Goal: Find specific page/section: Find specific page/section

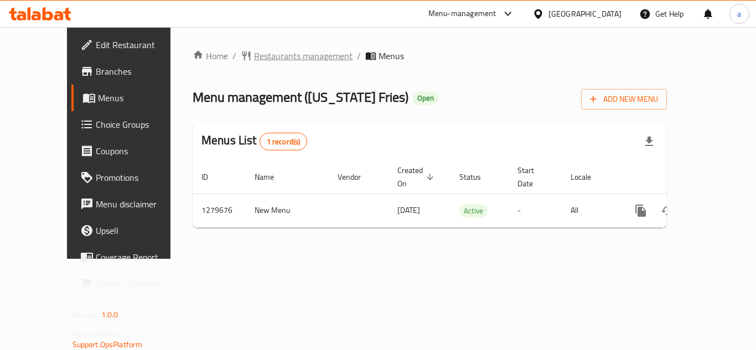
click at [264, 57] on span "Restaurants management" at bounding box center [303, 55] width 98 height 13
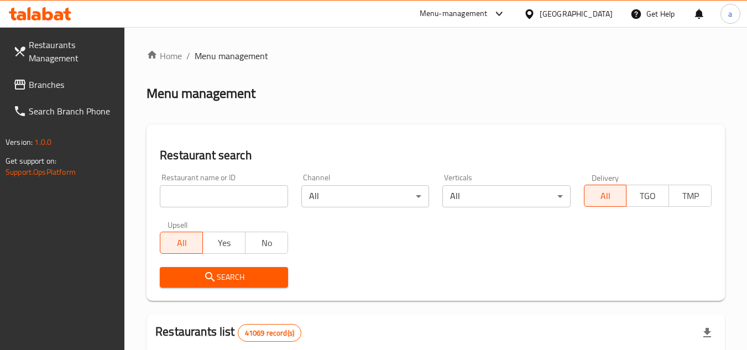
click at [194, 190] on input "search" at bounding box center [224, 196] width 128 height 22
paste input "693435"
type input "693435"
click at [185, 272] on span "Search" at bounding box center [224, 278] width 110 height 14
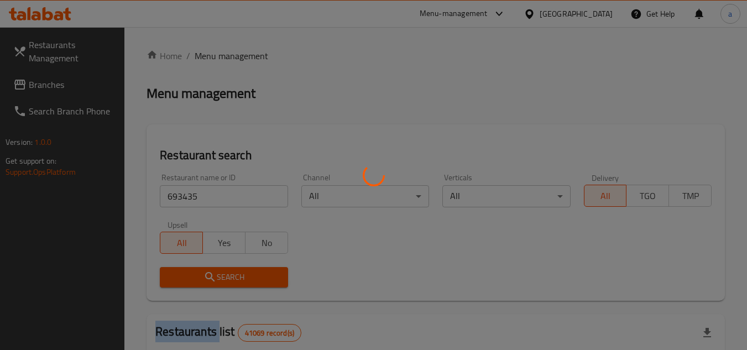
click at [185, 272] on div at bounding box center [373, 175] width 747 height 350
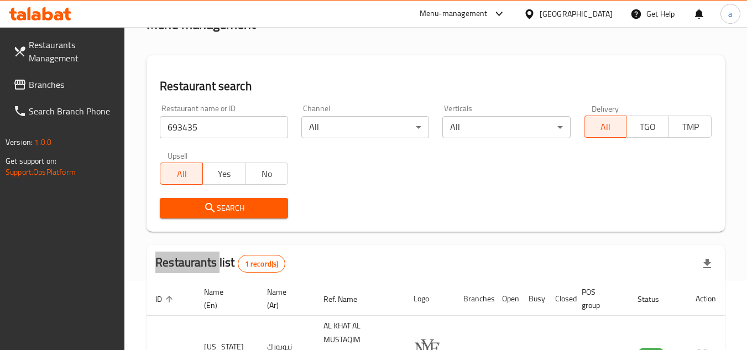
scroll to position [143, 0]
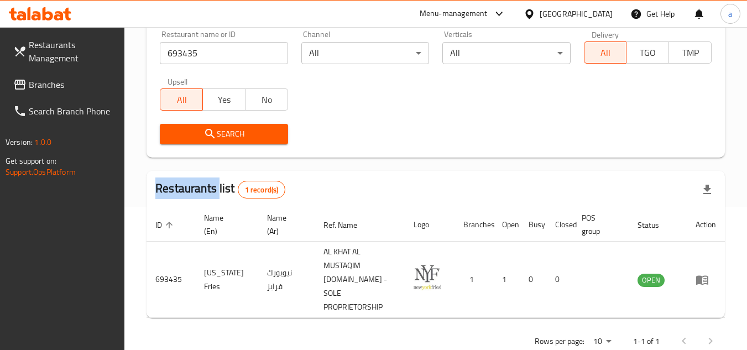
click at [46, 86] on span "Branches" at bounding box center [72, 84] width 87 height 13
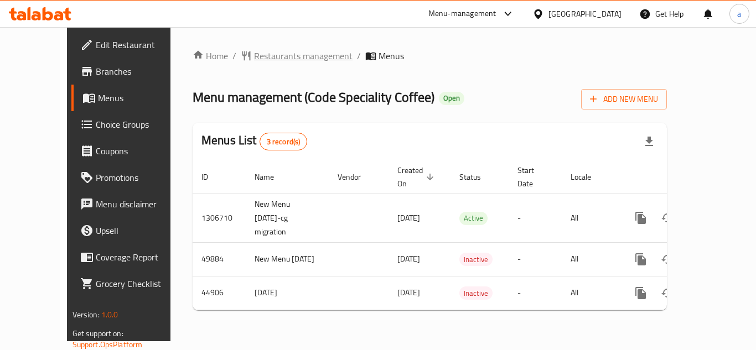
click at [254, 57] on span "Restaurants management" at bounding box center [303, 55] width 98 height 13
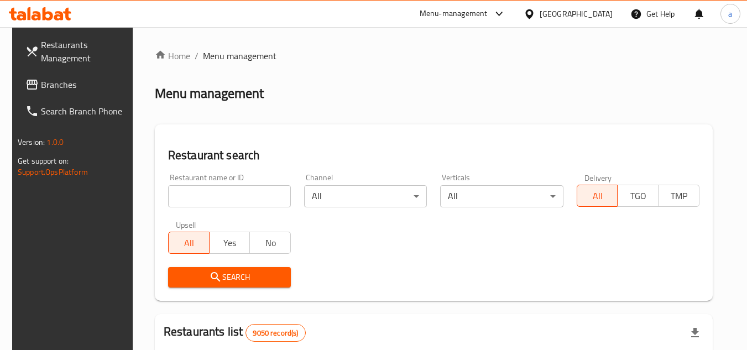
click at [228, 203] on input "search" at bounding box center [229, 196] width 123 height 22
paste input "23147"
type input "23147"
click button "Search" at bounding box center [229, 277] width 123 height 20
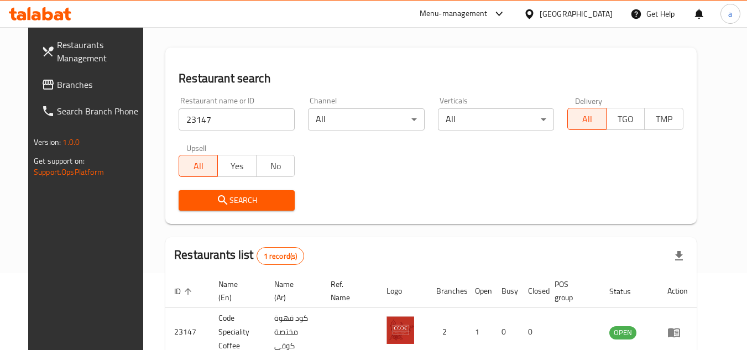
scroll to position [134, 0]
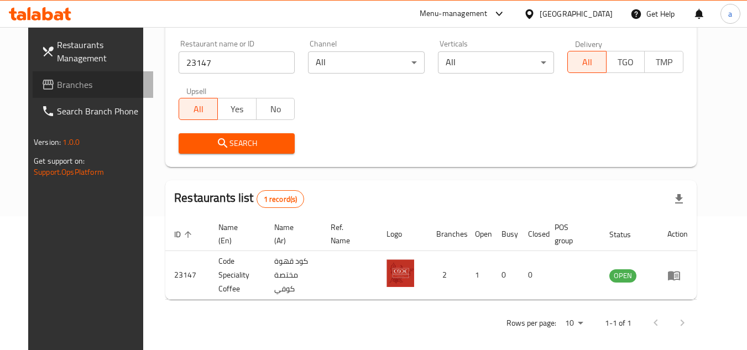
click at [100, 90] on span "Branches" at bounding box center [100, 84] width 87 height 13
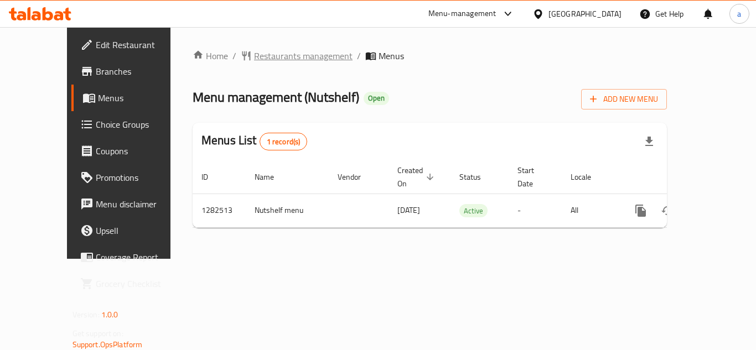
click at [254, 59] on span "Restaurants management" at bounding box center [303, 55] width 98 height 13
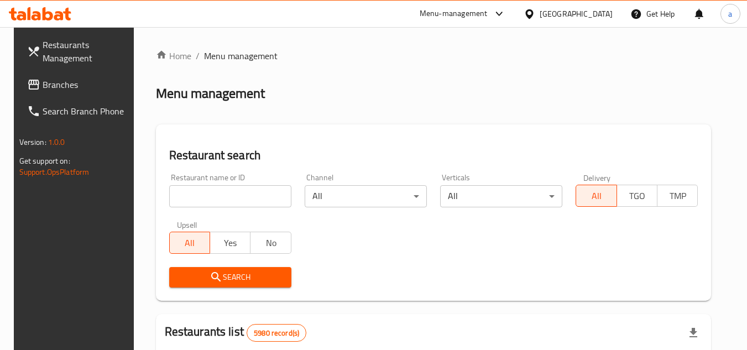
click at [190, 194] on input "search" at bounding box center [230, 196] width 122 height 22
paste input "694853"
type input "694853"
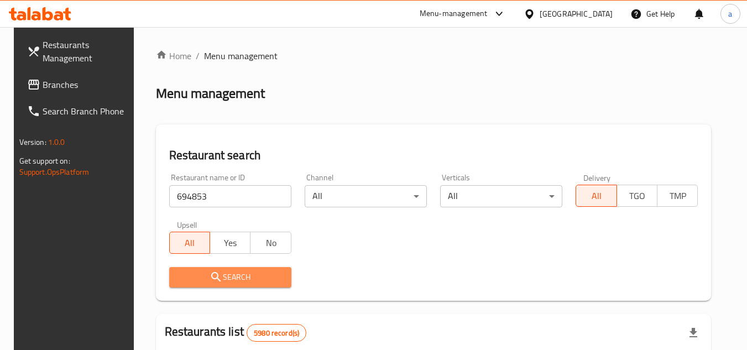
click at [232, 277] on span "Search" at bounding box center [230, 278] width 105 height 14
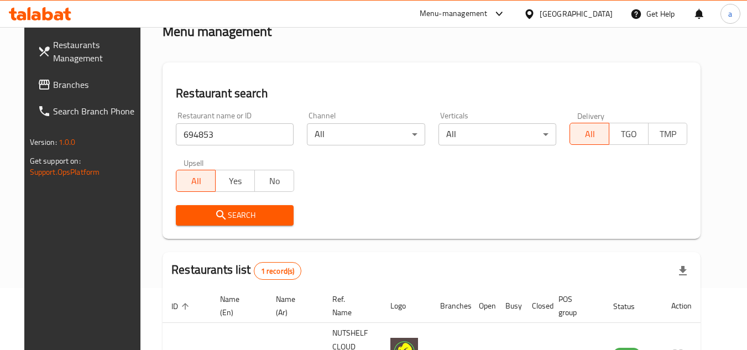
scroll to position [134, 0]
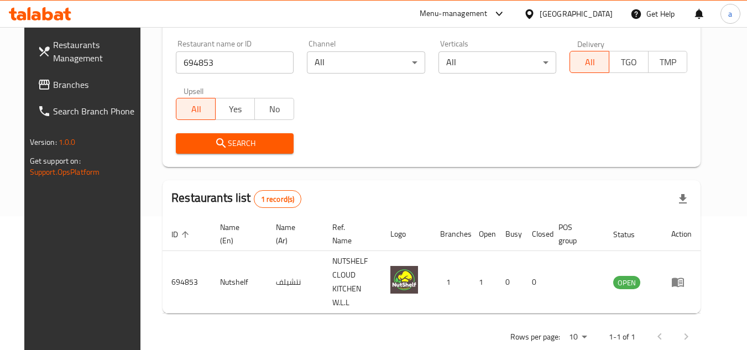
click at [84, 80] on span "Branches" at bounding box center [96, 84] width 87 height 13
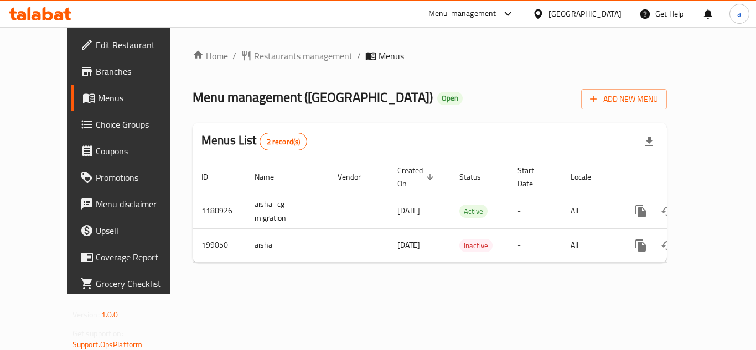
click at [254, 50] on span "Restaurants management" at bounding box center [303, 55] width 98 height 13
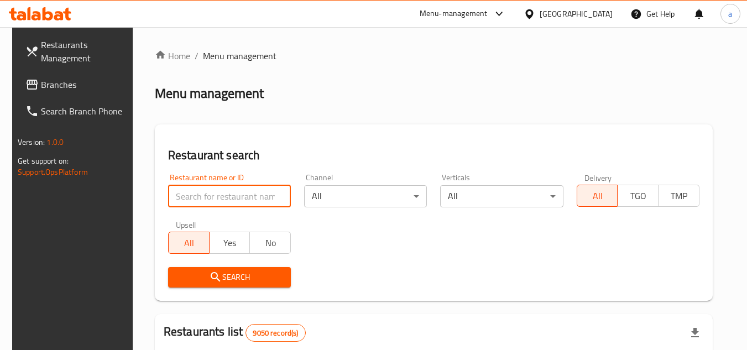
click at [214, 195] on input "search" at bounding box center [229, 196] width 123 height 22
paste input "620964"
type input "620964"
click button "Search" at bounding box center [229, 277] width 123 height 20
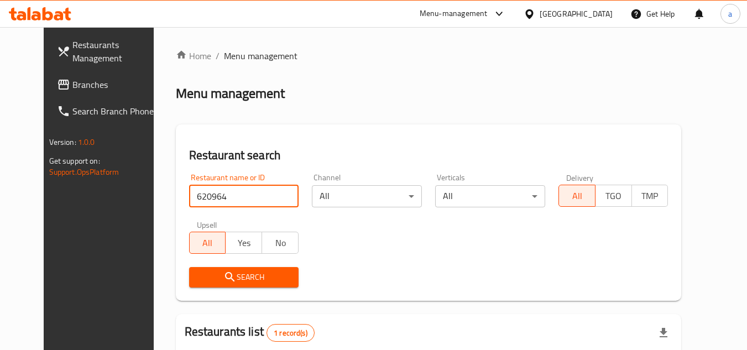
scroll to position [111, 0]
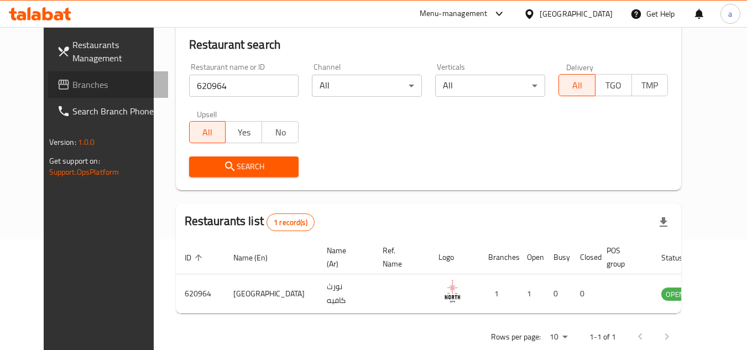
click at [72, 79] on span "Branches" at bounding box center [115, 84] width 87 height 13
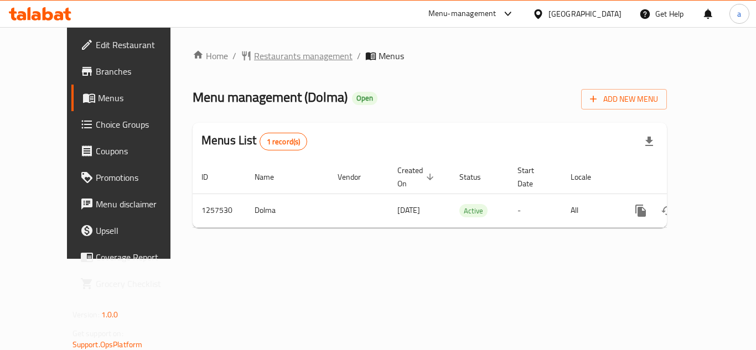
click at [265, 59] on span "Restaurants management" at bounding box center [303, 55] width 98 height 13
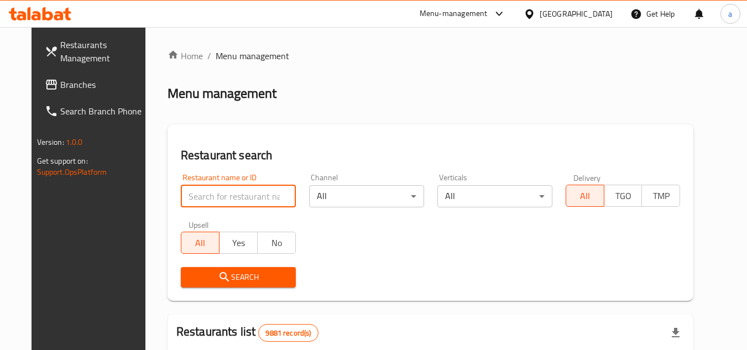
click at [189, 198] on input "search" at bounding box center [238, 196] width 115 height 22
paste input "683516"
type input "683516"
click button "Search" at bounding box center [238, 277] width 115 height 20
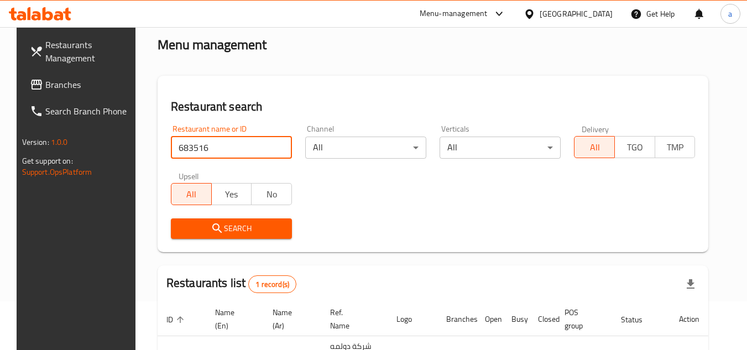
scroll to position [143, 0]
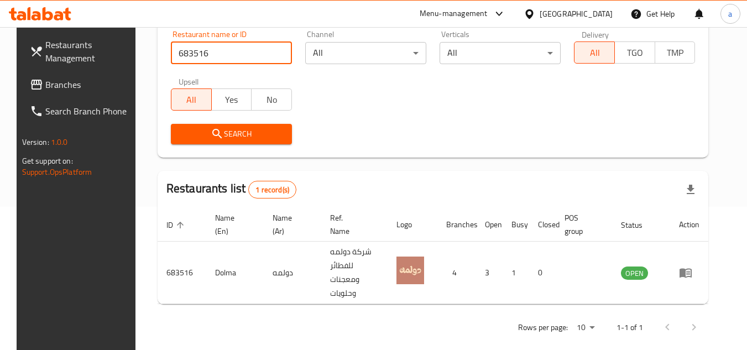
click at [90, 87] on span "Branches" at bounding box center [88, 84] width 87 height 13
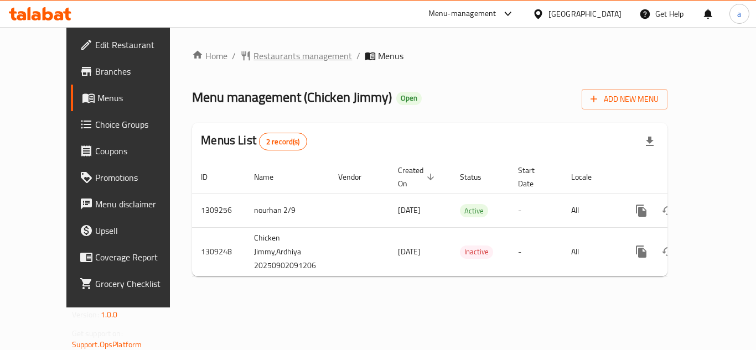
click at [264, 53] on span "Restaurants management" at bounding box center [302, 55] width 98 height 13
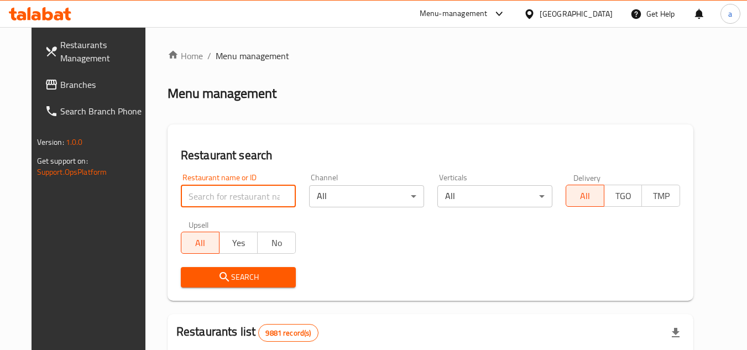
drag, startPoint x: 196, startPoint y: 201, endPoint x: 190, endPoint y: 204, distance: 6.5
click at [195, 202] on input "search" at bounding box center [238, 196] width 115 height 22
paste input "705187"
type input "705187"
click button "Search" at bounding box center [238, 277] width 115 height 20
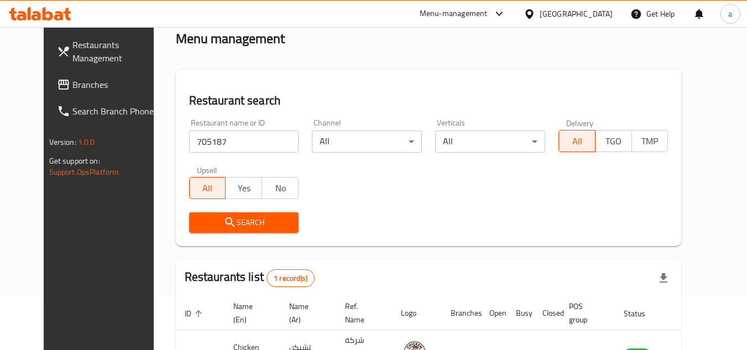
scroll to position [134, 0]
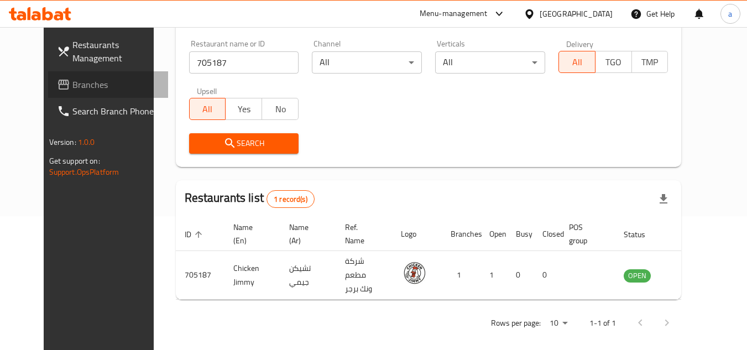
click at [72, 86] on span "Branches" at bounding box center [115, 84] width 87 height 13
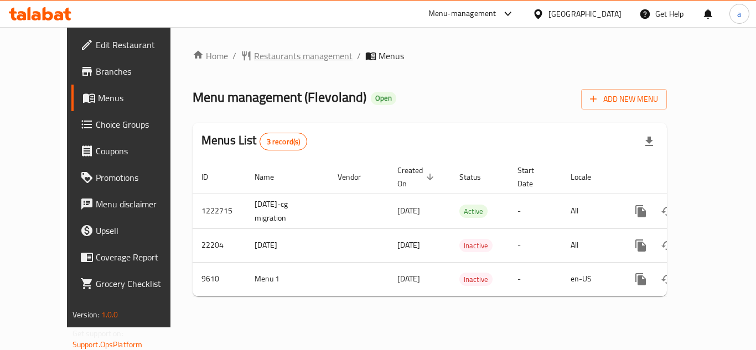
click at [263, 57] on span "Restaurants management" at bounding box center [303, 55] width 98 height 13
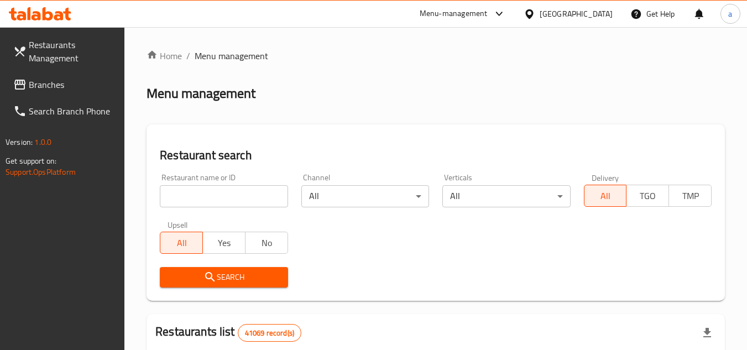
click at [228, 196] on input "search" at bounding box center [224, 196] width 128 height 22
paste input "5828"
click button "Search" at bounding box center [224, 277] width 128 height 20
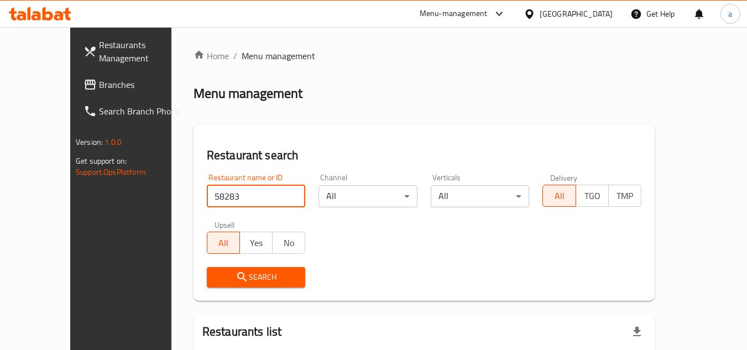
click at [228, 195] on input "58283" at bounding box center [256, 196] width 99 height 22
type input "5828"
click button "Search" at bounding box center [256, 277] width 99 height 20
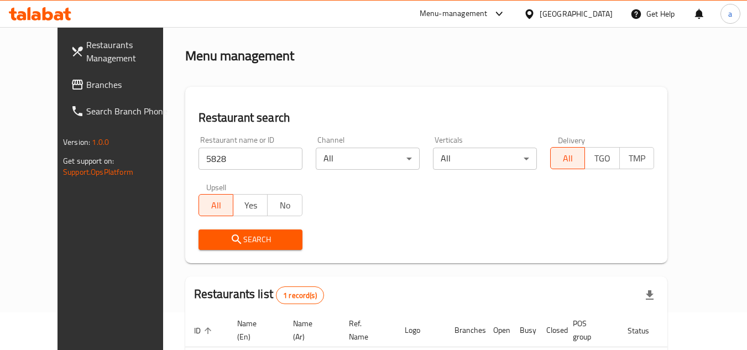
scroll to position [134, 0]
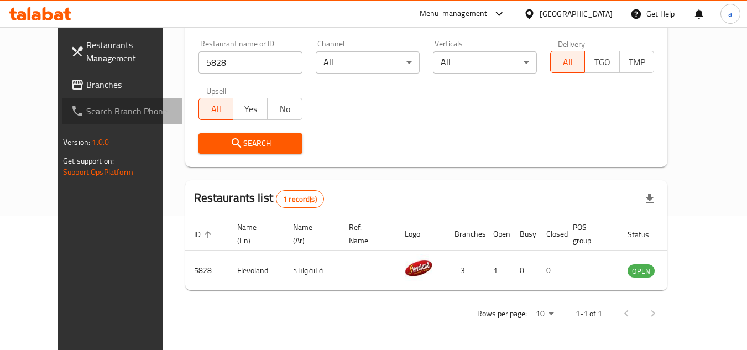
click at [86, 109] on span "Search Branch Phone" at bounding box center [129, 111] width 87 height 13
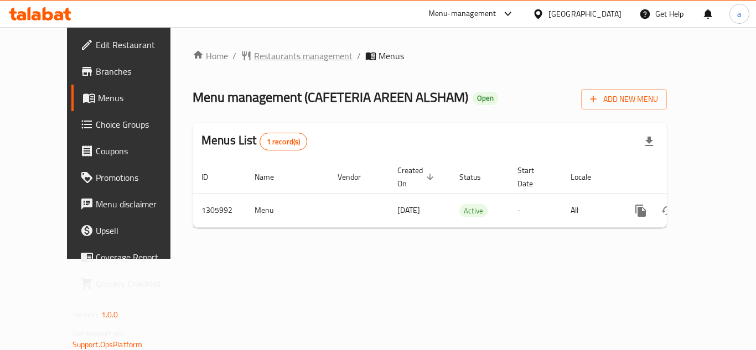
click at [254, 58] on span "Restaurants management" at bounding box center [303, 55] width 98 height 13
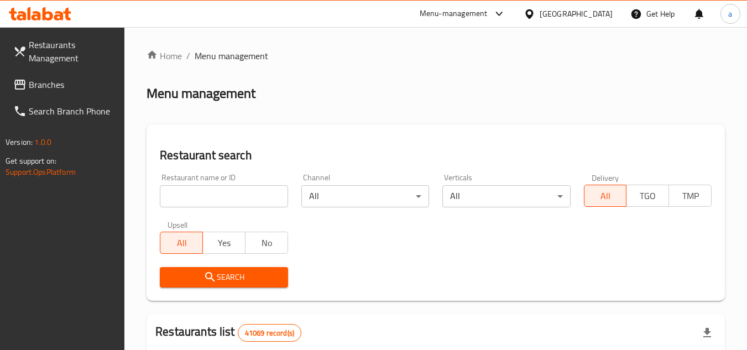
click at [211, 189] on input "search" at bounding box center [224, 196] width 128 height 22
paste input "703899"
type input "703899"
click button "Search" at bounding box center [224, 277] width 128 height 20
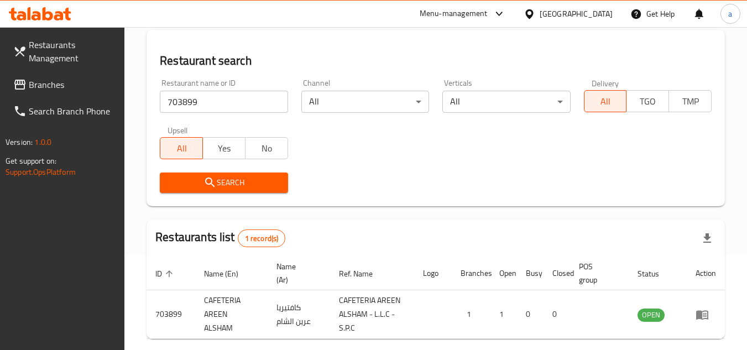
scroll to position [143, 0]
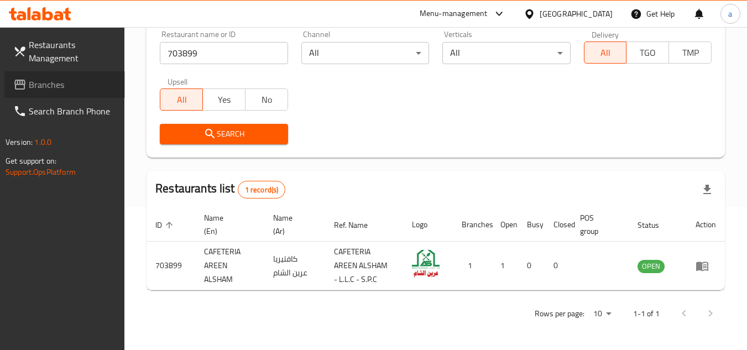
click at [77, 84] on span "Branches" at bounding box center [72, 84] width 87 height 13
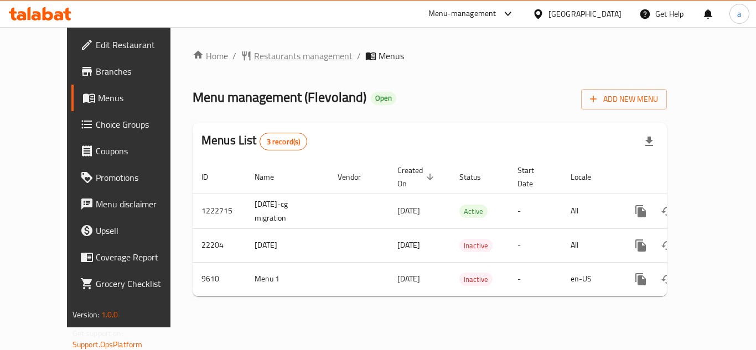
click at [254, 54] on span "Restaurants management" at bounding box center [303, 55] width 98 height 13
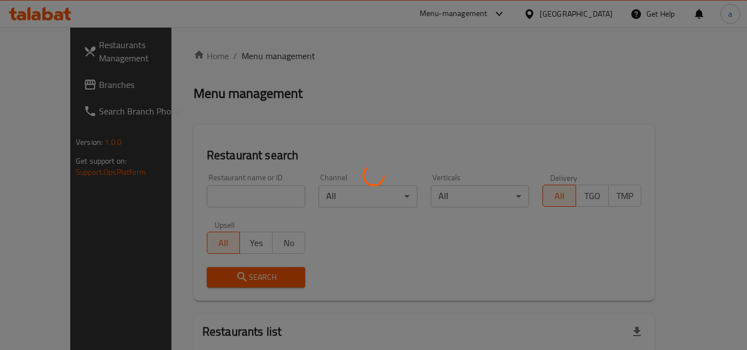
click at [202, 198] on div at bounding box center [373, 175] width 747 height 350
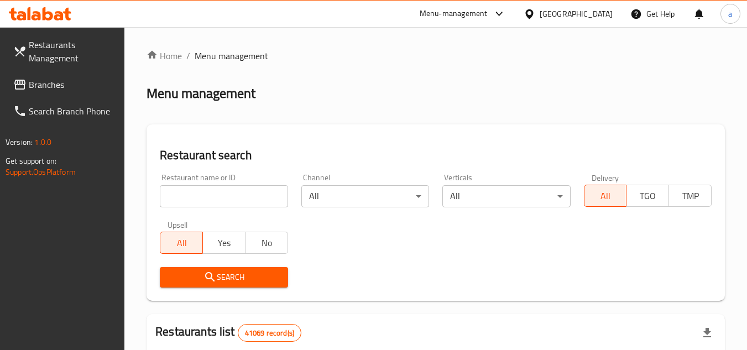
click at [205, 192] on input "search" at bounding box center [224, 196] width 128 height 22
paste input "5828"
type input "5828"
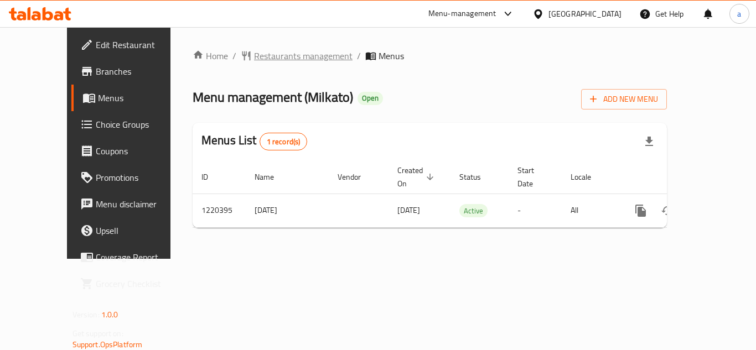
drag, startPoint x: 0, startPoint y: 0, endPoint x: 225, endPoint y: 48, distance: 230.2
click at [254, 49] on span "Restaurants management" at bounding box center [303, 55] width 98 height 13
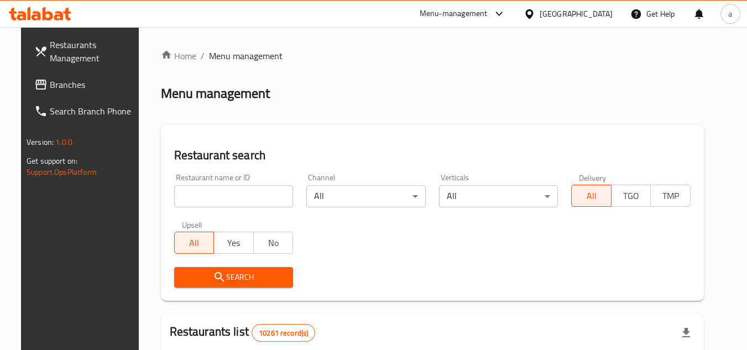
click at [174, 200] on input "search" at bounding box center [233, 196] width 119 height 22
paste input "673356"
type input "673356"
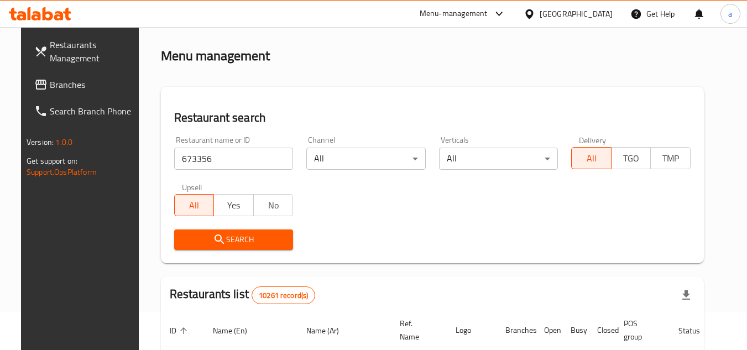
scroll to position [221, 0]
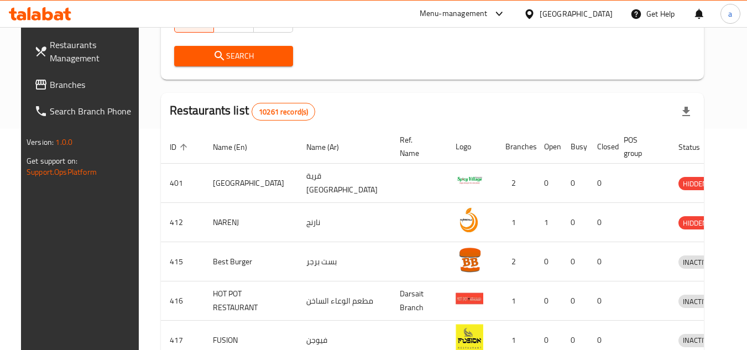
click at [221, 65] on button "Search" at bounding box center [233, 56] width 119 height 20
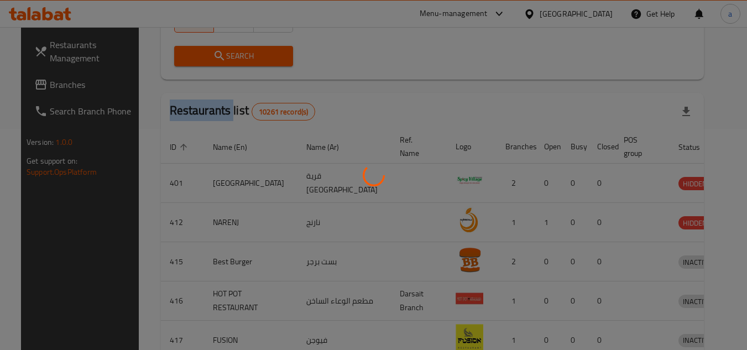
click at [221, 65] on div at bounding box center [373, 175] width 747 height 350
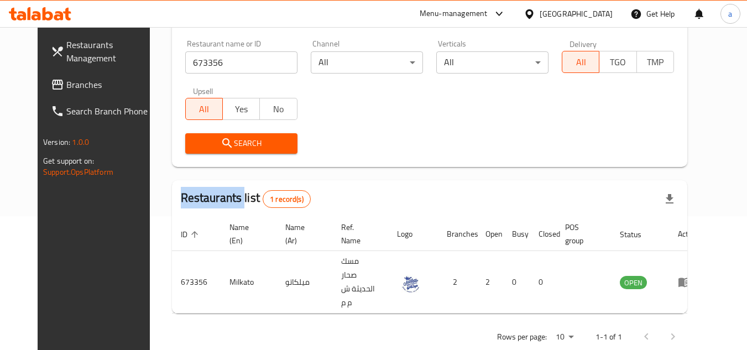
click at [75, 82] on span "Branches" at bounding box center [109, 84] width 87 height 13
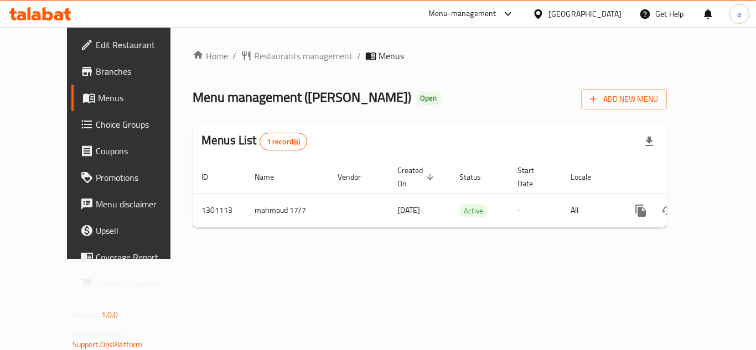
drag, startPoint x: 268, startPoint y: 47, endPoint x: 213, endPoint y: 79, distance: 64.0
click at [268, 47] on div "Home / Restaurants management / Menus Menu management ( Doner Mak ) Open Add Ne…" at bounding box center [429, 143] width 518 height 232
click at [254, 54] on span "Restaurants management" at bounding box center [303, 55] width 98 height 13
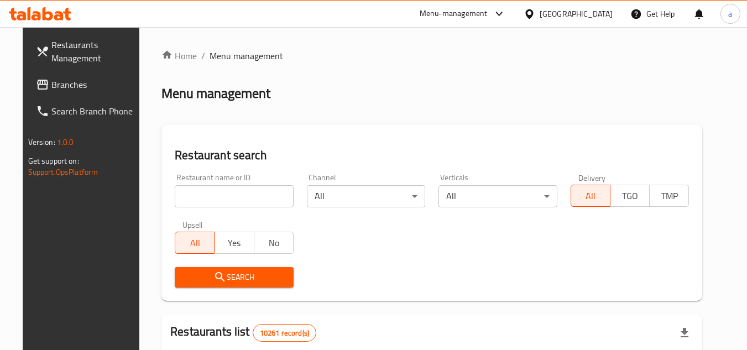
click at [185, 184] on div "Restaurant name or ID Restaurant name or ID" at bounding box center [234, 191] width 119 height 34
paste input "701902"
click at [193, 194] on input "701902" at bounding box center [234, 196] width 119 height 22
type input "701902"
click button "Search" at bounding box center [234, 277] width 119 height 20
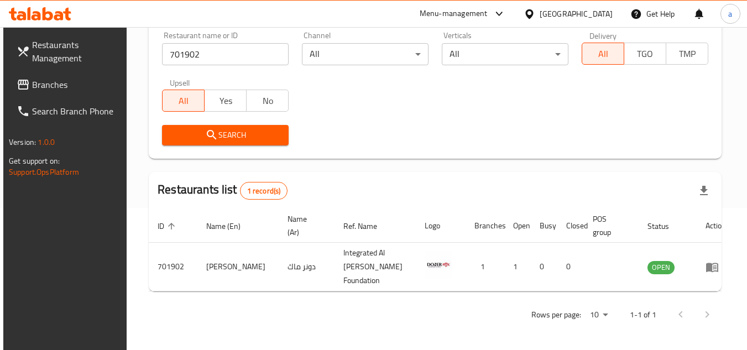
scroll to position [143, 0]
click at [74, 75] on link "Branches" at bounding box center [68, 84] width 121 height 27
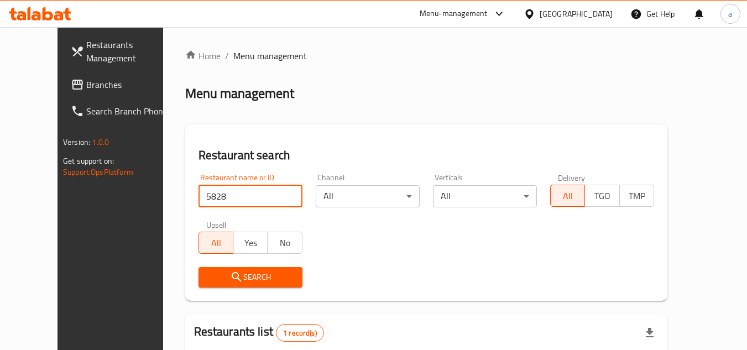
click at [98, 81] on span "Branches" at bounding box center [129, 84] width 87 height 13
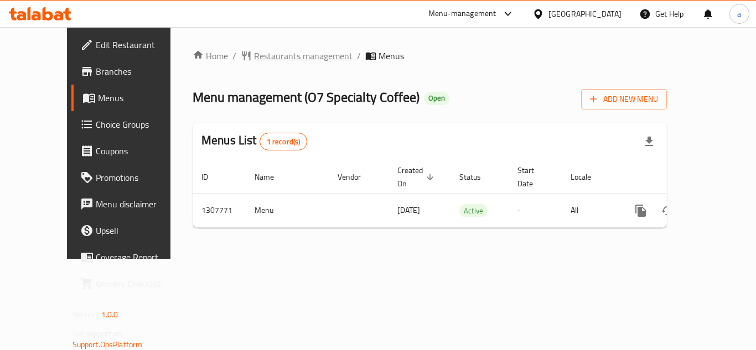
click at [254, 58] on span "Restaurants management" at bounding box center [303, 55] width 98 height 13
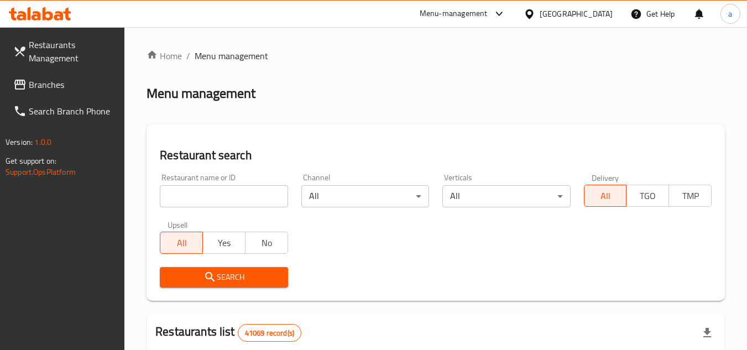
click at [206, 193] on input "search" at bounding box center [224, 196] width 128 height 22
paste input "704616"
type input "704616"
click button "Search" at bounding box center [224, 277] width 128 height 20
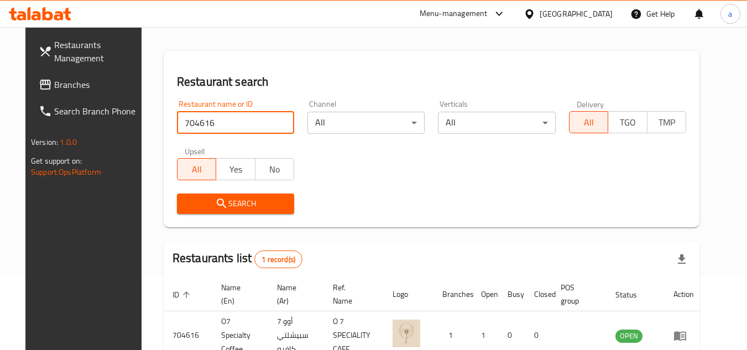
scroll to position [143, 0]
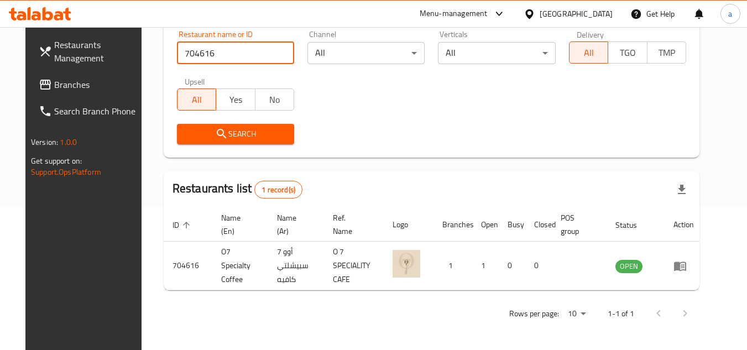
click at [79, 79] on span "Branches" at bounding box center [97, 84] width 87 height 13
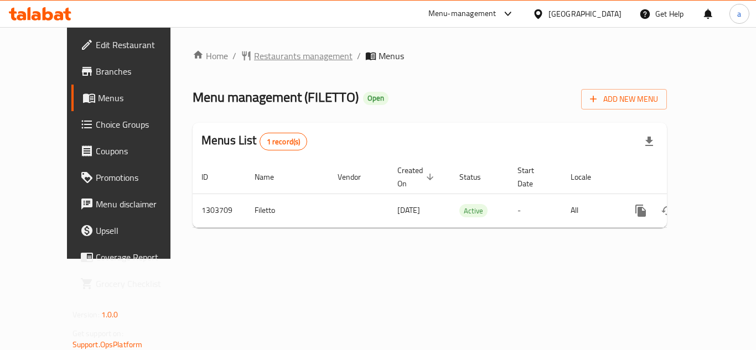
click at [260, 52] on span "Restaurants management" at bounding box center [303, 55] width 98 height 13
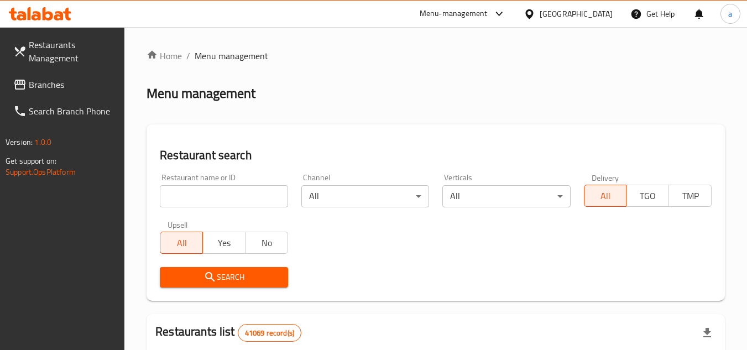
click at [200, 198] on input "search" at bounding box center [224, 196] width 128 height 22
paste input "702930"
type input "702930"
click button "Search" at bounding box center [224, 277] width 128 height 20
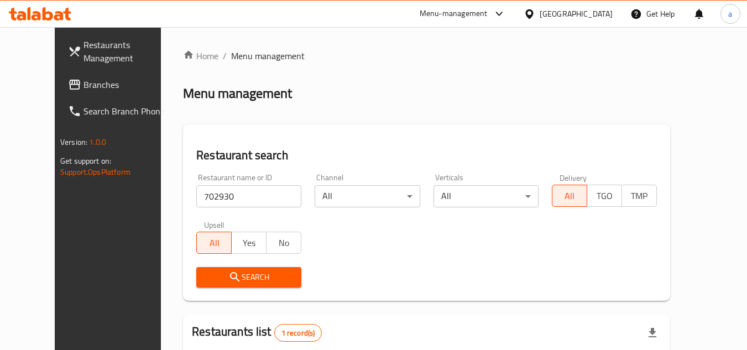
click at [220, 283] on span "Search" at bounding box center [248, 278] width 87 height 14
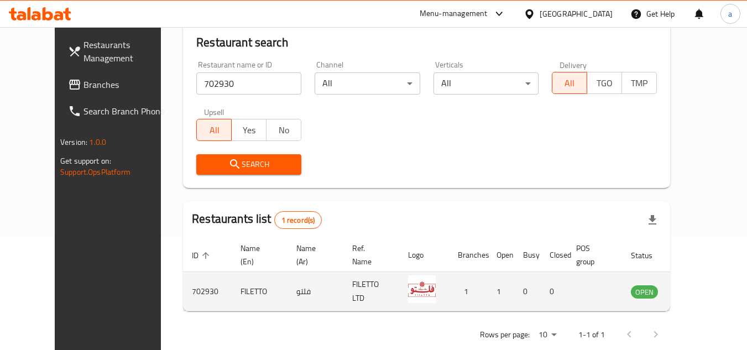
scroll to position [134, 0]
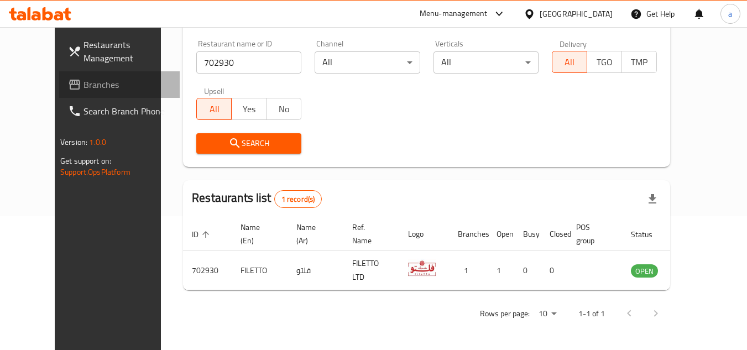
click at [84, 80] on span "Branches" at bounding box center [127, 84] width 87 height 13
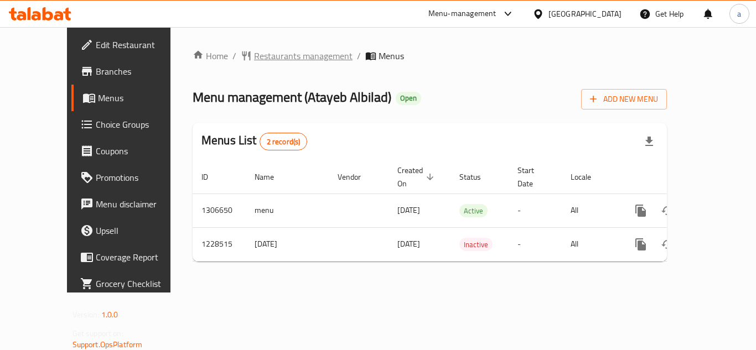
click at [254, 51] on span "Restaurants management" at bounding box center [303, 55] width 98 height 13
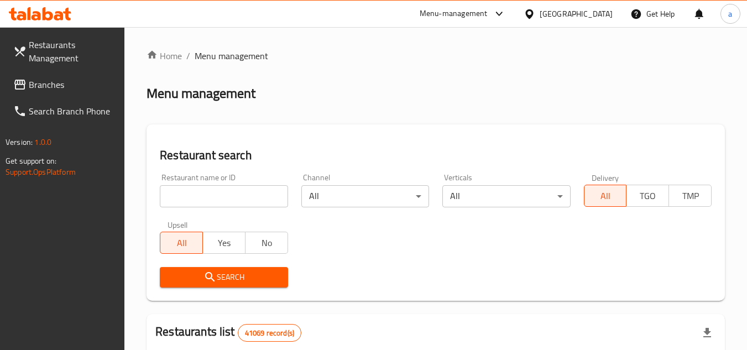
click at [217, 194] on input "search" at bounding box center [224, 196] width 128 height 22
click at [204, 193] on input "search" at bounding box center [224, 196] width 128 height 22
paste input "676456"
type input "676456"
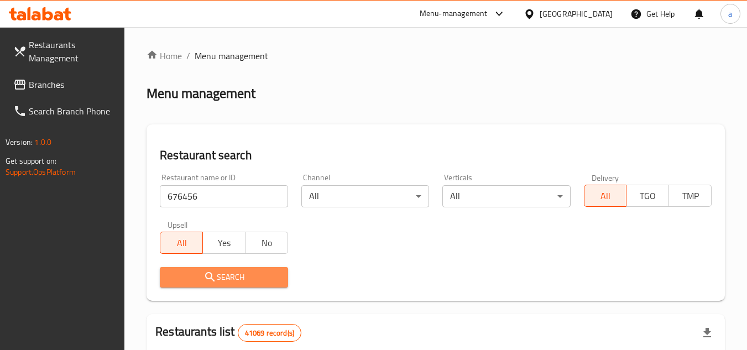
click at [182, 271] on span "Search" at bounding box center [224, 278] width 110 height 14
click at [182, 270] on div at bounding box center [373, 175] width 747 height 350
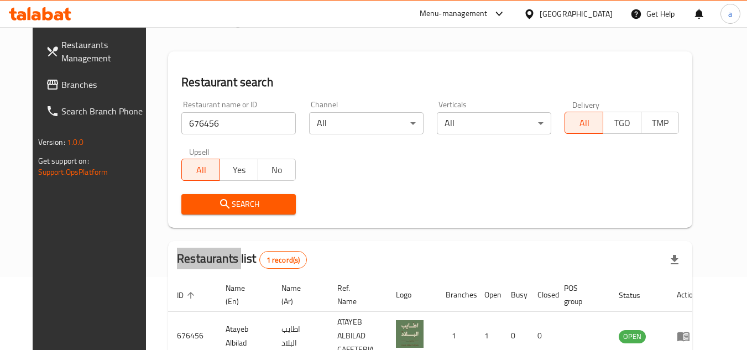
scroll to position [134, 0]
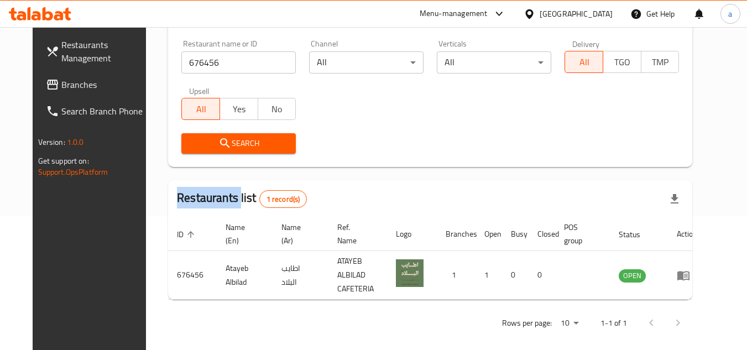
drag, startPoint x: 90, startPoint y: 83, endPoint x: 62, endPoint y: 91, distance: 28.7
click at [90, 83] on span "Branches" at bounding box center [104, 84] width 87 height 13
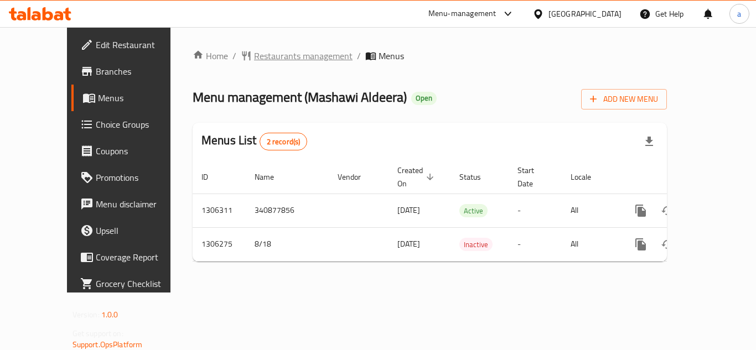
click at [254, 56] on span "Restaurants management" at bounding box center [303, 55] width 98 height 13
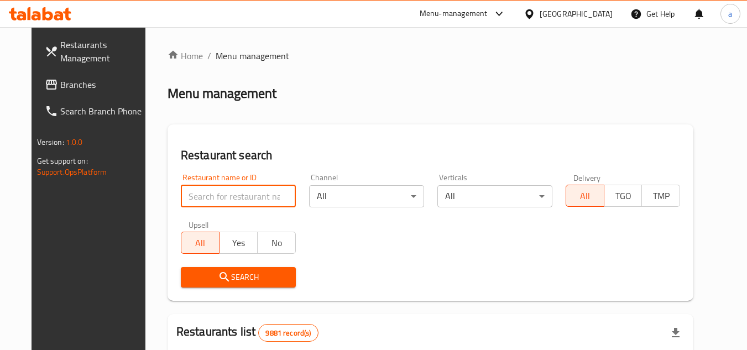
click at [199, 196] on input "search" at bounding box center [238, 196] width 115 height 22
paste input "704031"
type input "7040313."
click button "Search" at bounding box center [238, 277] width 115 height 20
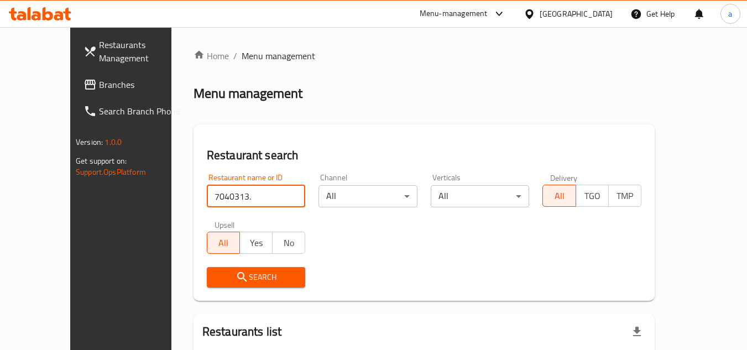
click at [230, 194] on input "7040313." at bounding box center [256, 196] width 99 height 22
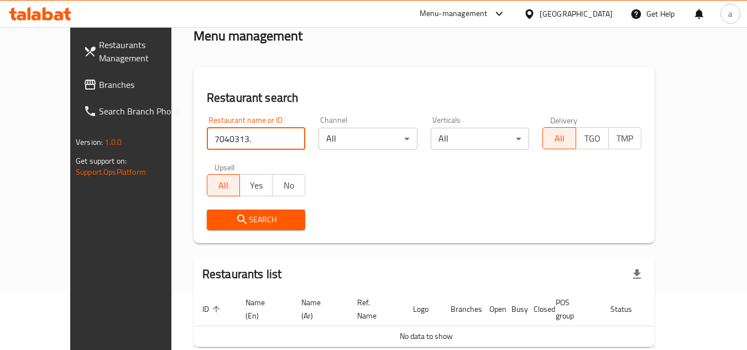
scroll to position [102, 0]
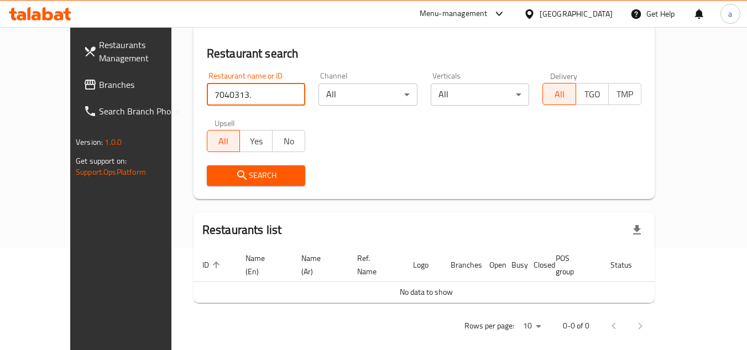
click at [278, 96] on input "7040313." at bounding box center [256, 95] width 99 height 22
paste input "704031"
type input "704031"
click button "Search" at bounding box center [256, 175] width 99 height 20
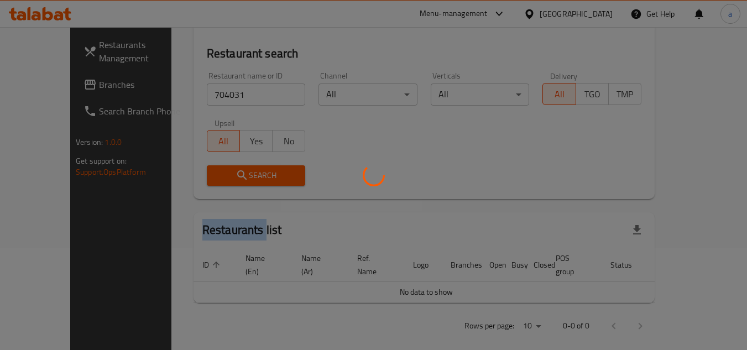
click at [258, 181] on div at bounding box center [373, 175] width 747 height 350
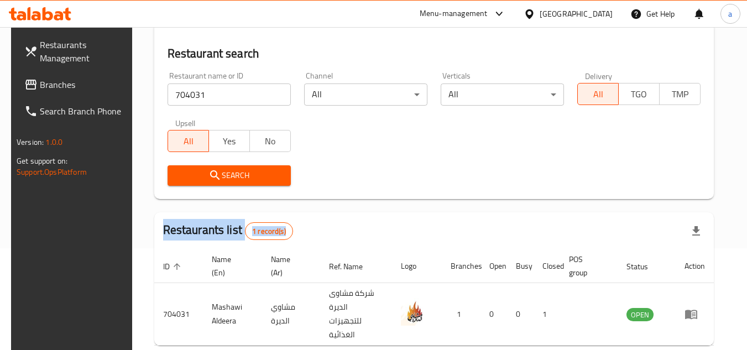
click at [271, 179] on span "Search" at bounding box center [229, 176] width 106 height 14
click at [337, 183] on div "Search" at bounding box center [434, 176] width 547 height 34
click at [83, 81] on span "Branches" at bounding box center [83, 84] width 87 height 13
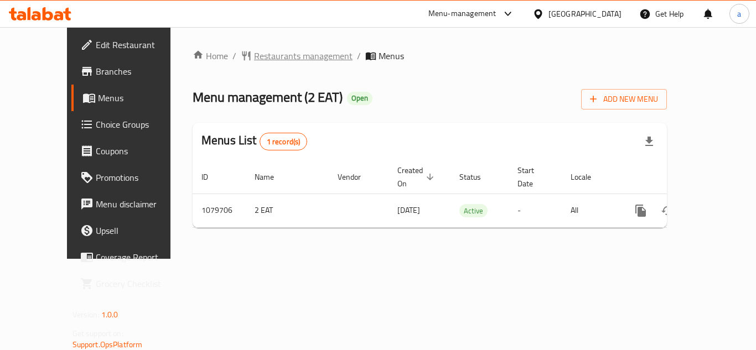
click at [282, 54] on span "Restaurants management" at bounding box center [303, 55] width 98 height 13
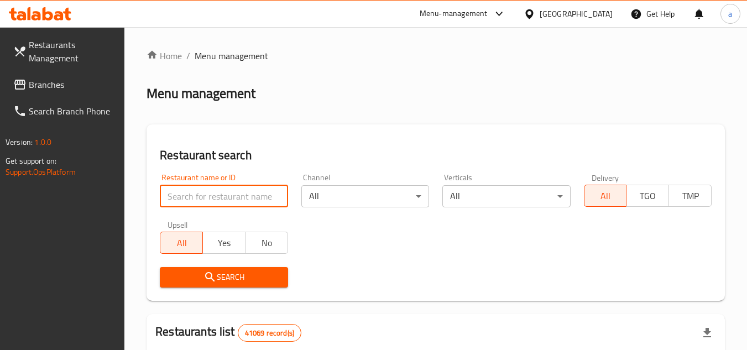
click at [233, 196] on input "search" at bounding box center [224, 196] width 128 height 22
paste input "664156"
type input "664156"
click button "Search" at bounding box center [224, 277] width 128 height 20
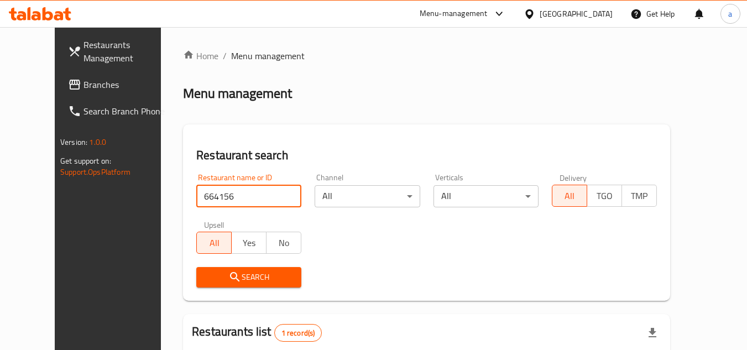
scroll to position [134, 0]
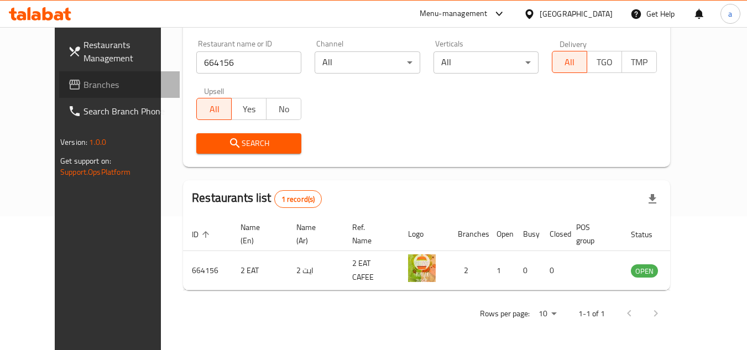
click at [84, 90] on span "Branches" at bounding box center [127, 84] width 87 height 13
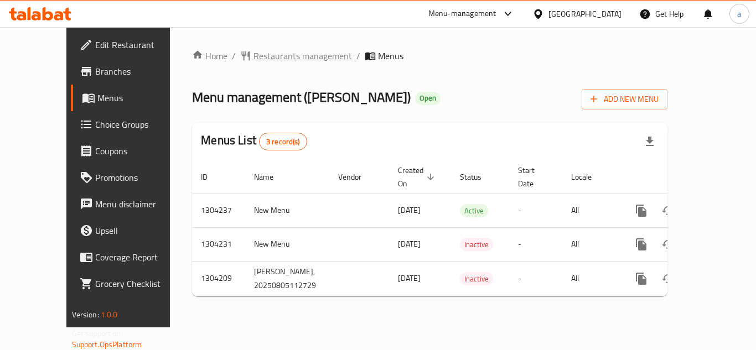
click at [256, 59] on span "Restaurants management" at bounding box center [302, 55] width 98 height 13
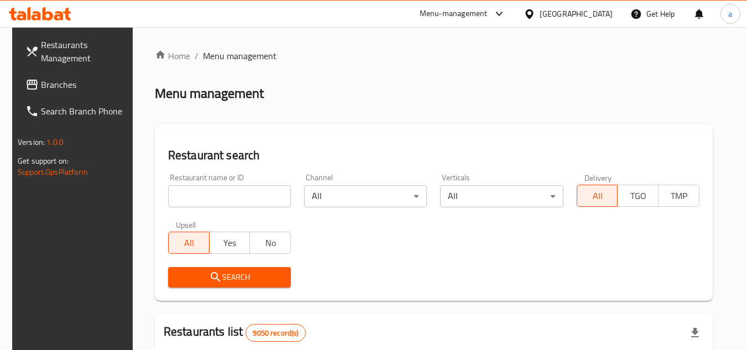
click at [227, 188] on input "search" at bounding box center [229, 196] width 123 height 22
paste input "703134"
type input "703134"
click button "Search" at bounding box center [229, 277] width 123 height 20
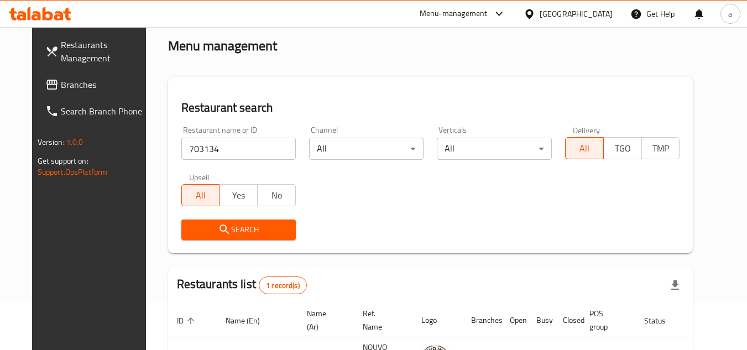
scroll to position [134, 0]
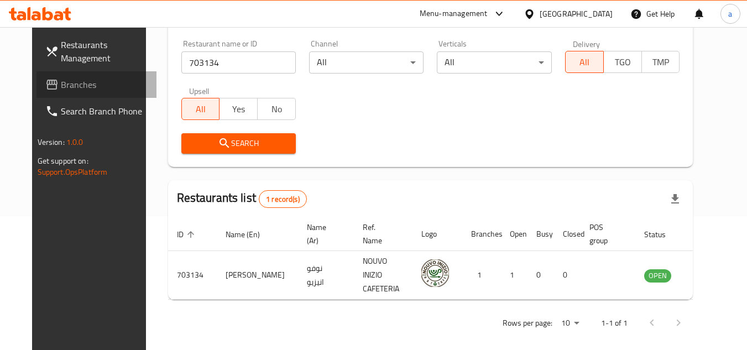
click at [72, 91] on span "Branches" at bounding box center [104, 84] width 87 height 13
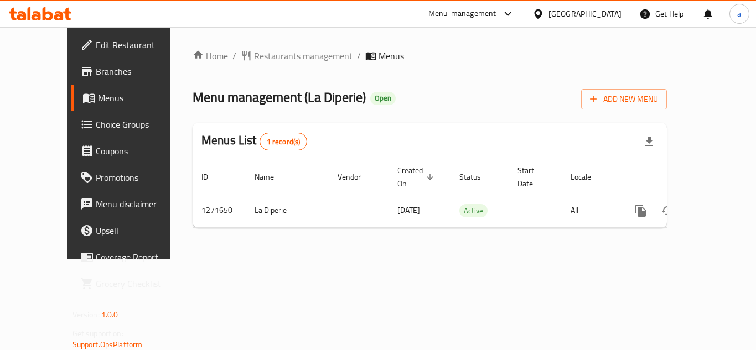
click at [254, 53] on span "Restaurants management" at bounding box center [303, 55] width 98 height 13
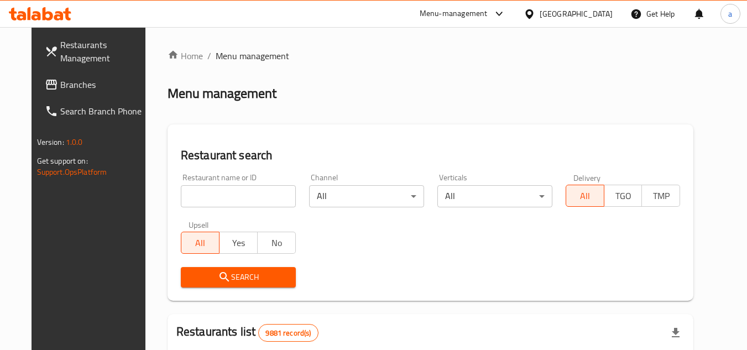
click at [202, 193] on input "search" at bounding box center [238, 196] width 115 height 22
paste input "689839"
type input "689839"
click button "Search" at bounding box center [238, 277] width 115 height 20
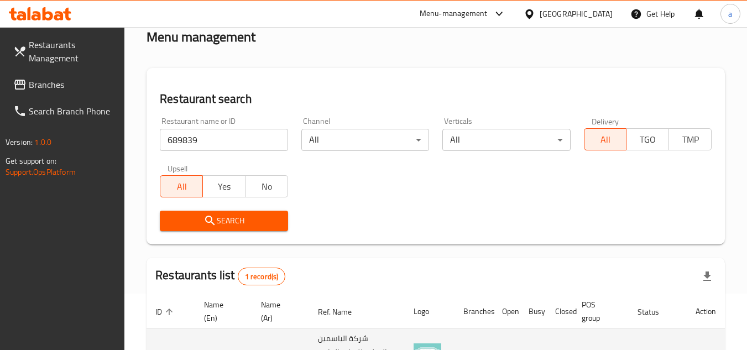
scroll to position [157, 0]
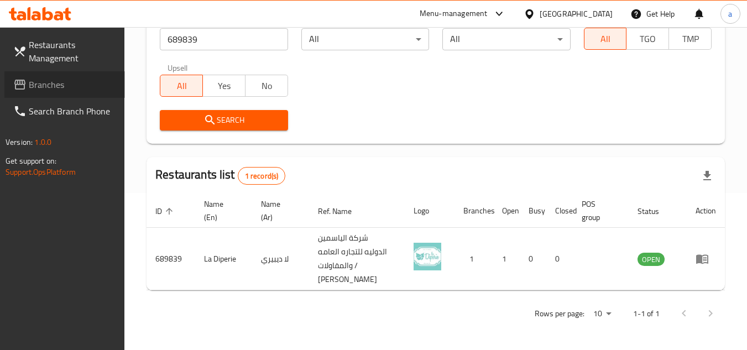
click at [84, 73] on link "Branches" at bounding box center [64, 84] width 121 height 27
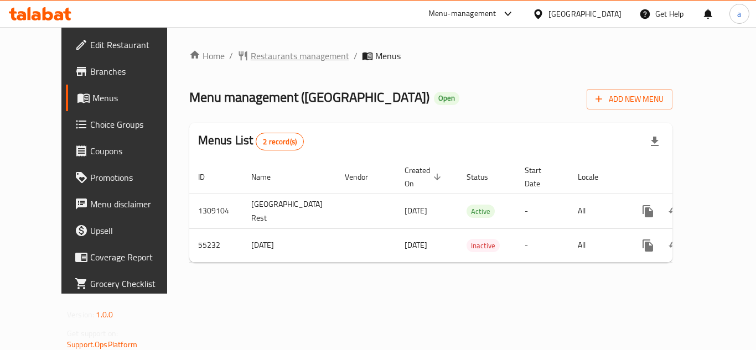
click at [273, 55] on span "Restaurants management" at bounding box center [300, 55] width 98 height 13
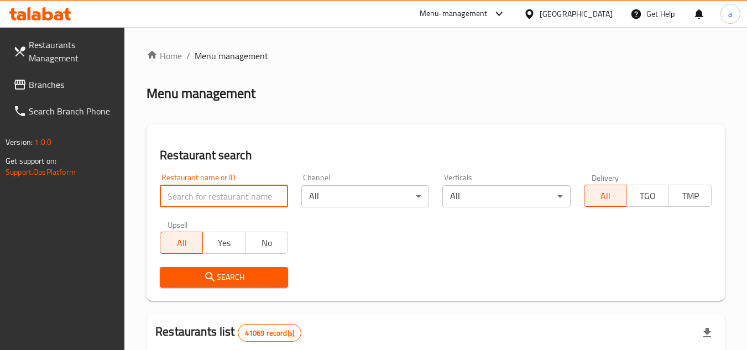
click at [184, 194] on input "search" at bounding box center [224, 196] width 128 height 22
paste input "27164"
type input "27164"
click button "Search" at bounding box center [224, 277] width 128 height 20
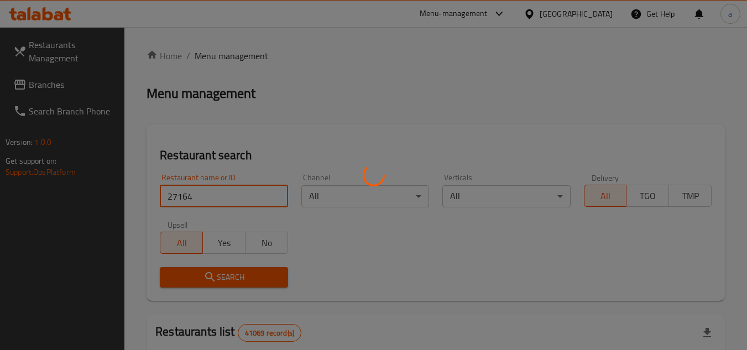
click button "Search" at bounding box center [224, 277] width 128 height 20
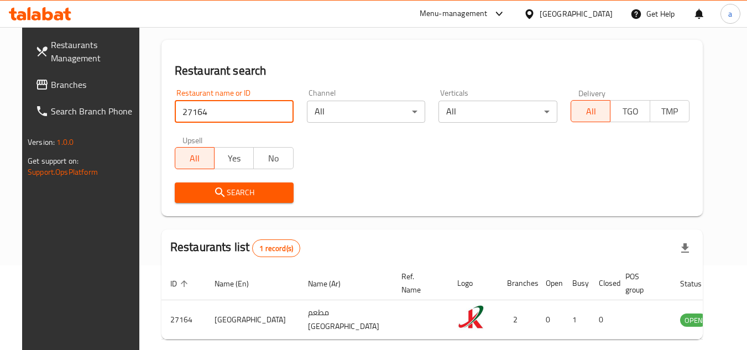
scroll to position [134, 0]
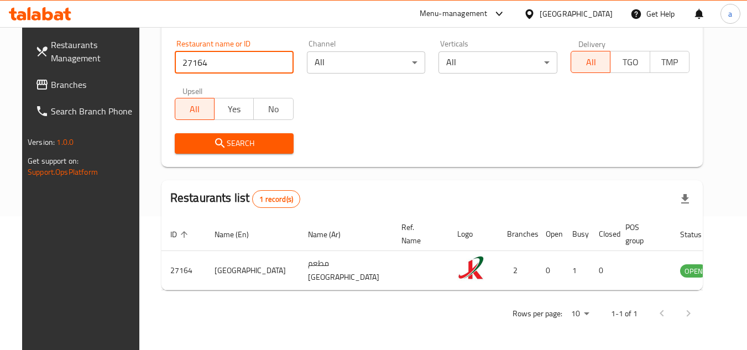
click at [76, 86] on span "Branches" at bounding box center [94, 84] width 87 height 13
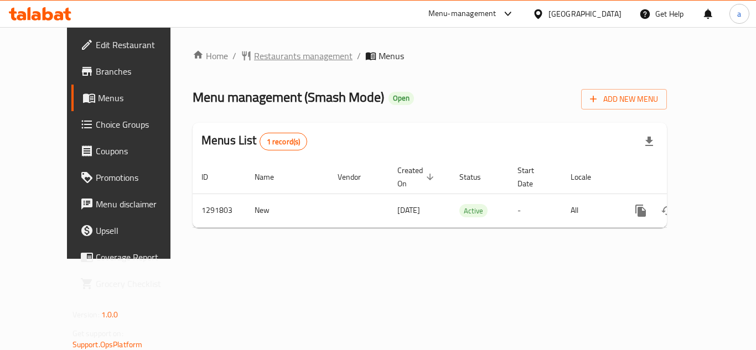
click at [254, 50] on span "Restaurants management" at bounding box center [303, 55] width 98 height 13
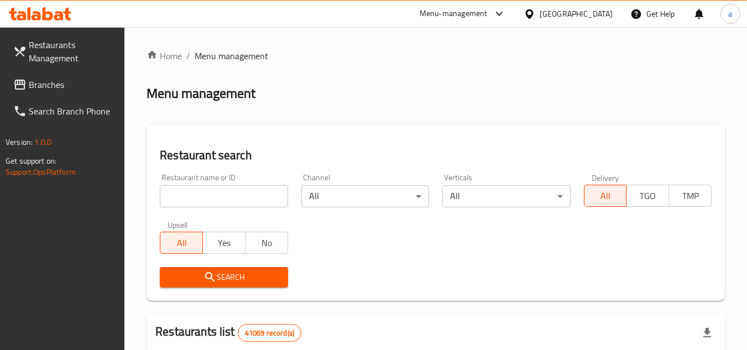
click at [273, 197] on input "search" at bounding box center [224, 196] width 128 height 22
paste input "698884"
type input "698884"
click button "Search" at bounding box center [224, 277] width 128 height 20
